Goal: Information Seeking & Learning: Learn about a topic

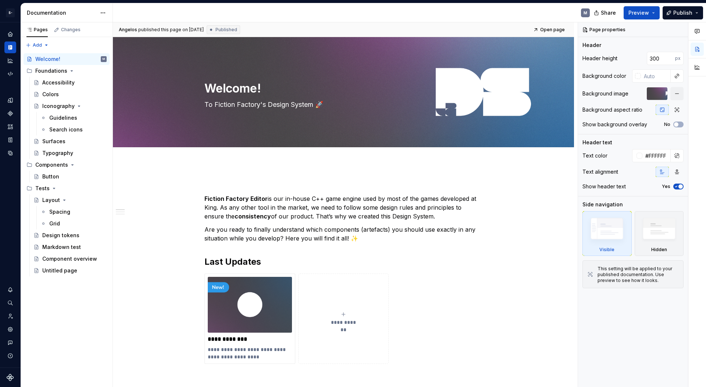
drag, startPoint x: 694, startPoint y: 29, endPoint x: 705, endPoint y: 30, distance: 10.7
click at [696, 29] on icon "button" at bounding box center [697, 31] width 6 height 6
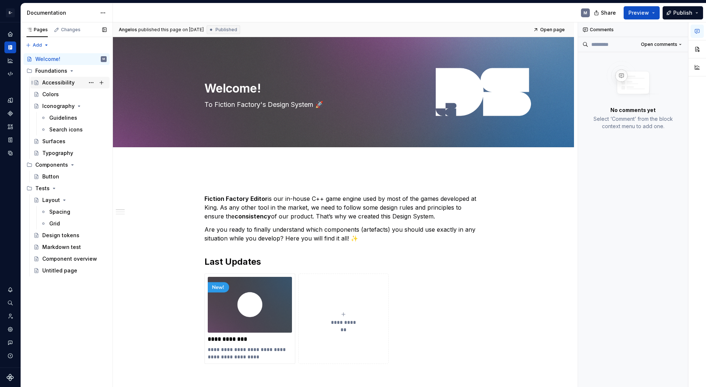
click at [54, 83] on div "Accessibility" at bounding box center [58, 82] width 32 height 7
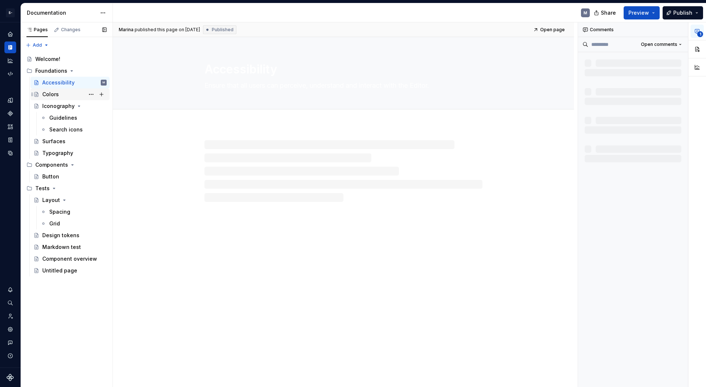
click at [60, 96] on div "Colors" at bounding box center [74, 94] width 64 height 10
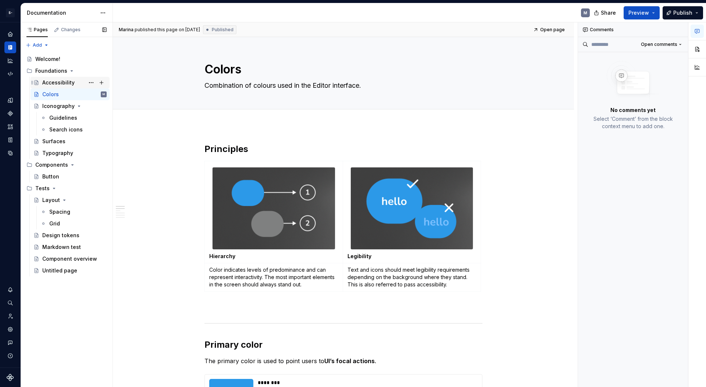
click at [47, 83] on div "Accessibility" at bounding box center [58, 82] width 32 height 7
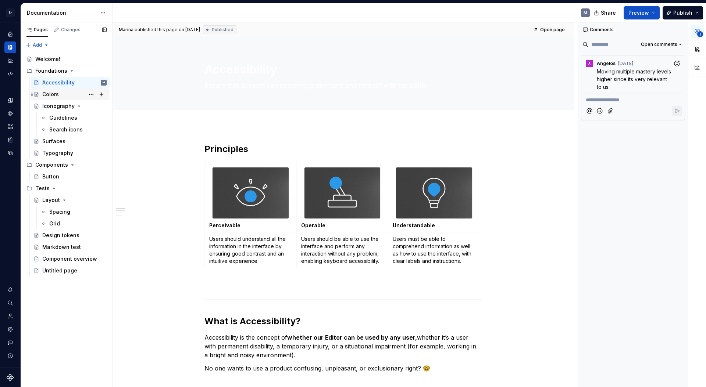
click at [58, 98] on div "Colors" at bounding box center [50, 94] width 17 height 7
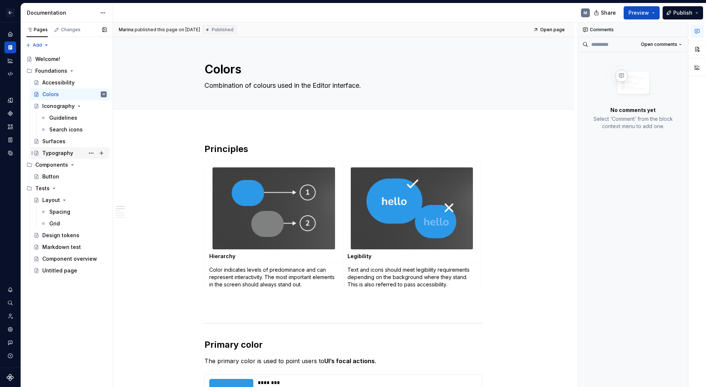
click at [62, 150] on div "Typography" at bounding box center [57, 153] width 31 height 7
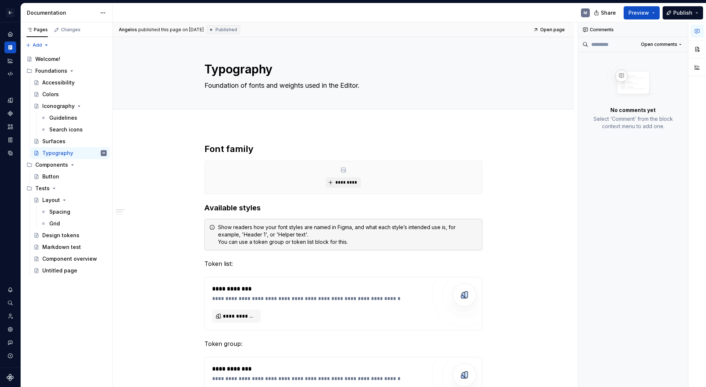
type textarea "*"
